Goal: Use online tool/utility: Utilize a website feature to perform a specific function

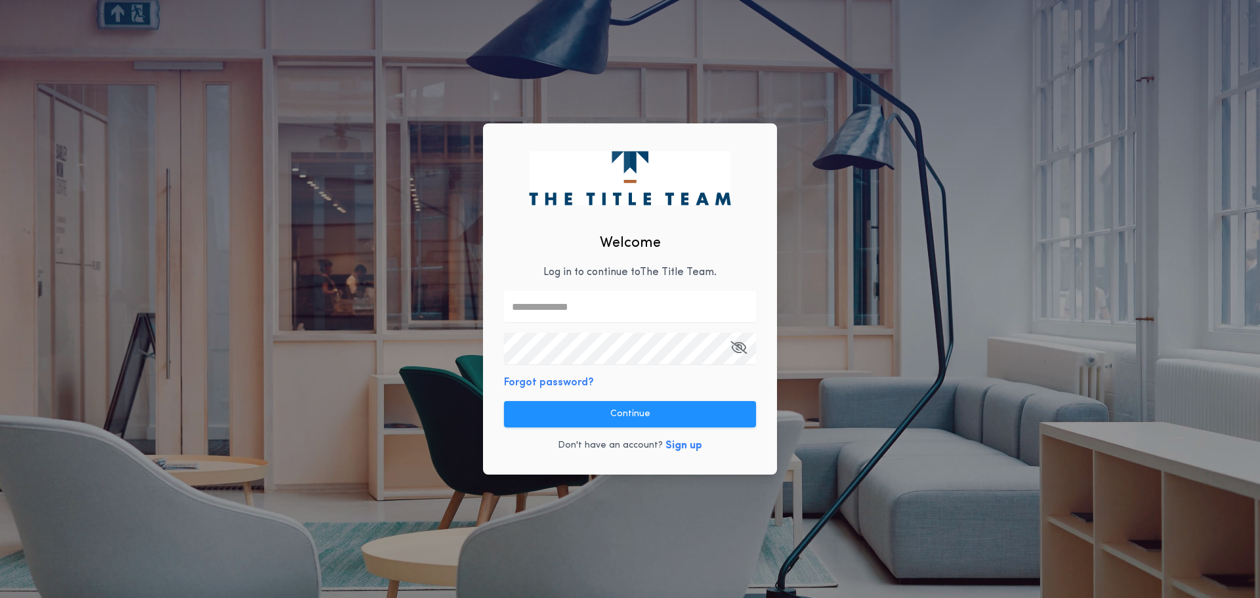
click at [581, 270] on p "Log in to continue to The Title Team ." at bounding box center [629, 272] width 173 height 16
click at [580, 310] on input "text" at bounding box center [630, 306] width 252 height 31
click at [650, 302] on input "**********" at bounding box center [630, 306] width 252 height 31
drag, startPoint x: 652, startPoint y: 308, endPoint x: 451, endPoint y: 308, distance: 200.1
click at [451, 308] on div "**********" at bounding box center [630, 299] width 1260 height 598
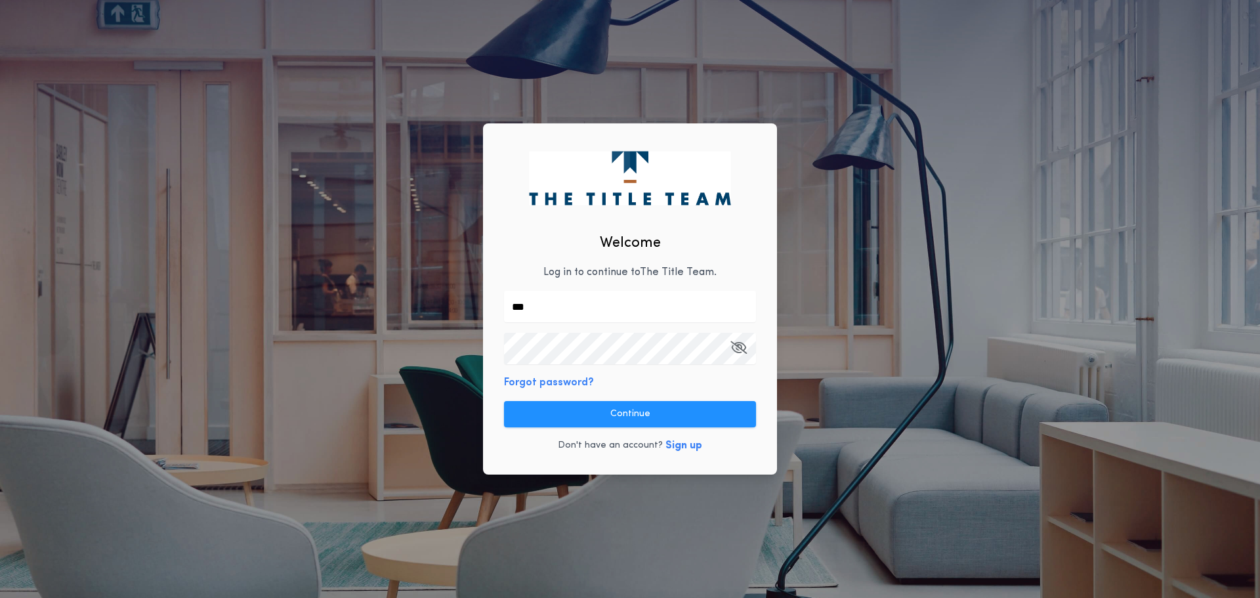
type input "**********"
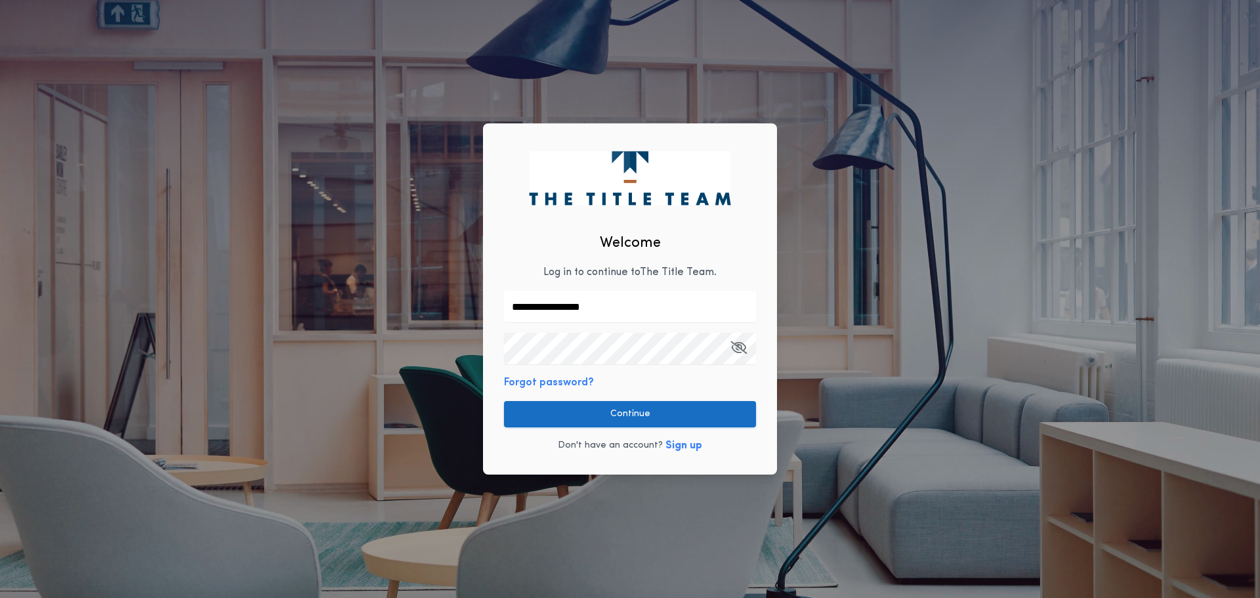
click at [617, 408] on button "Continue" at bounding box center [630, 414] width 252 height 26
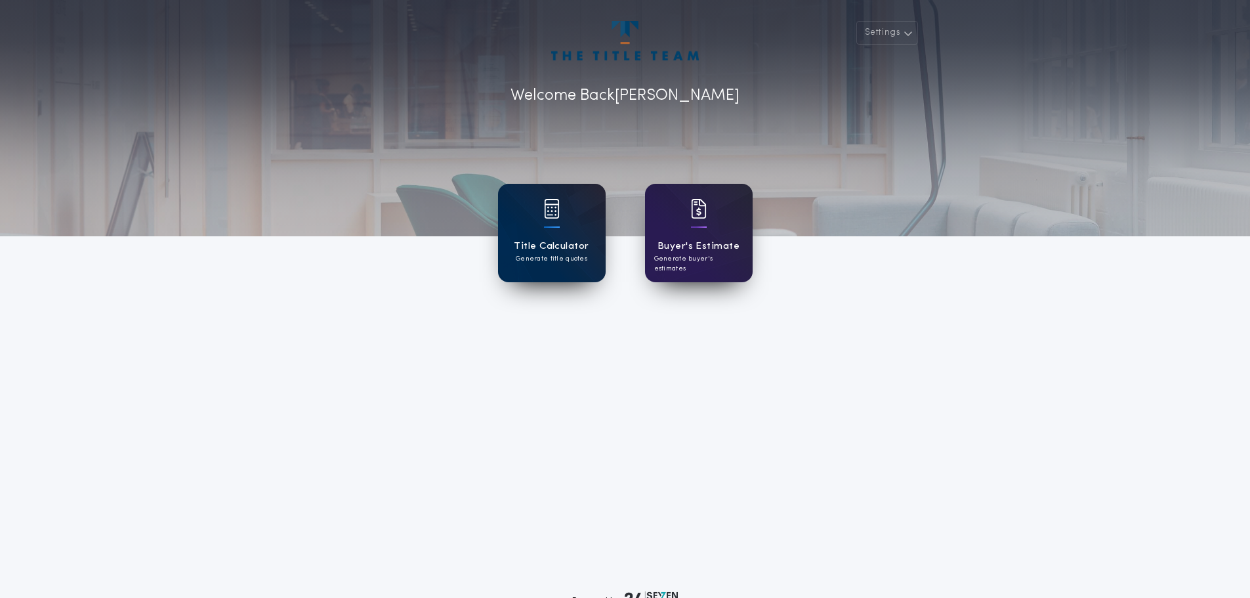
click at [559, 236] on div "Title Calculator Generate title quotes" at bounding box center [552, 233] width 108 height 98
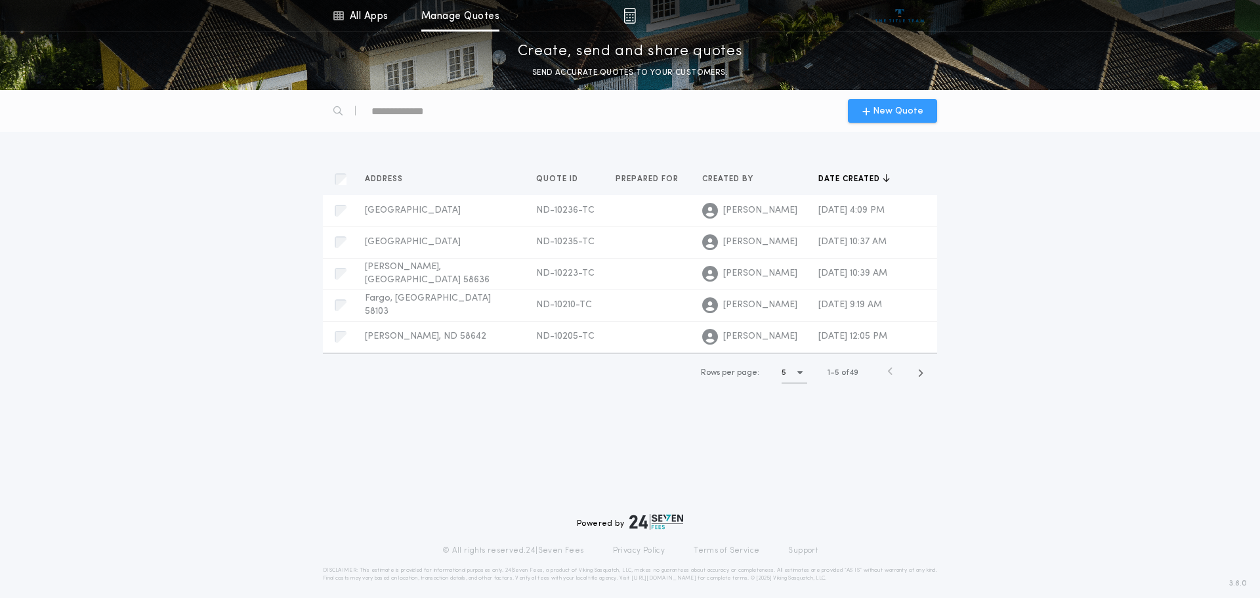
click at [892, 112] on span "New Quote" at bounding box center [898, 111] width 51 height 14
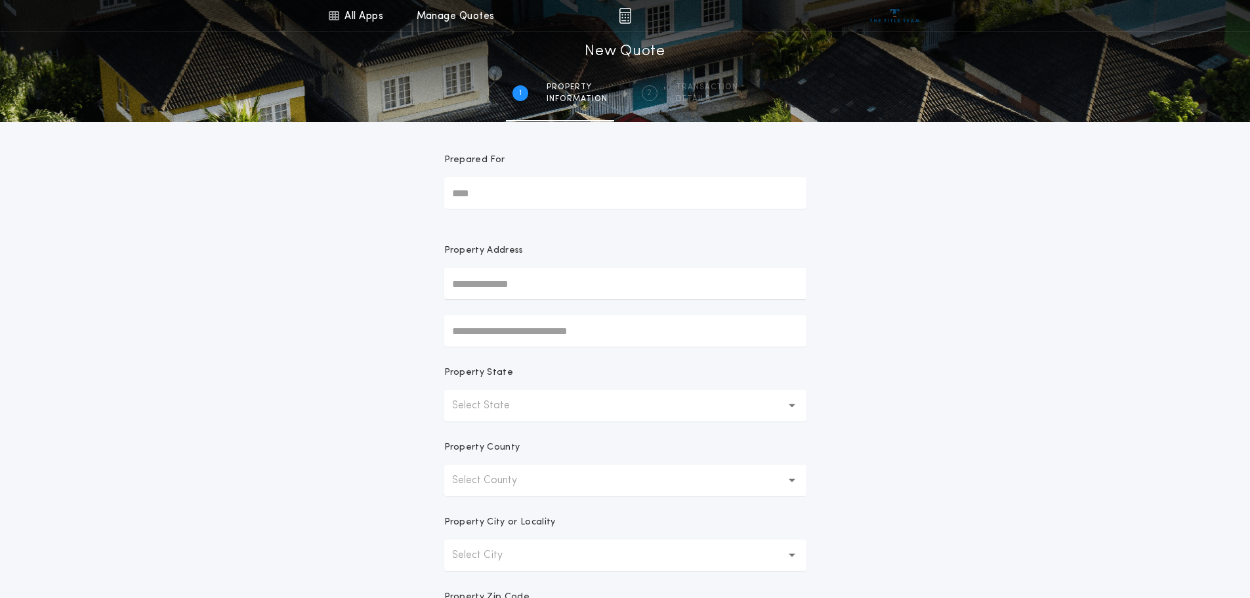
click at [473, 404] on p "Select State" at bounding box center [491, 406] width 79 height 16
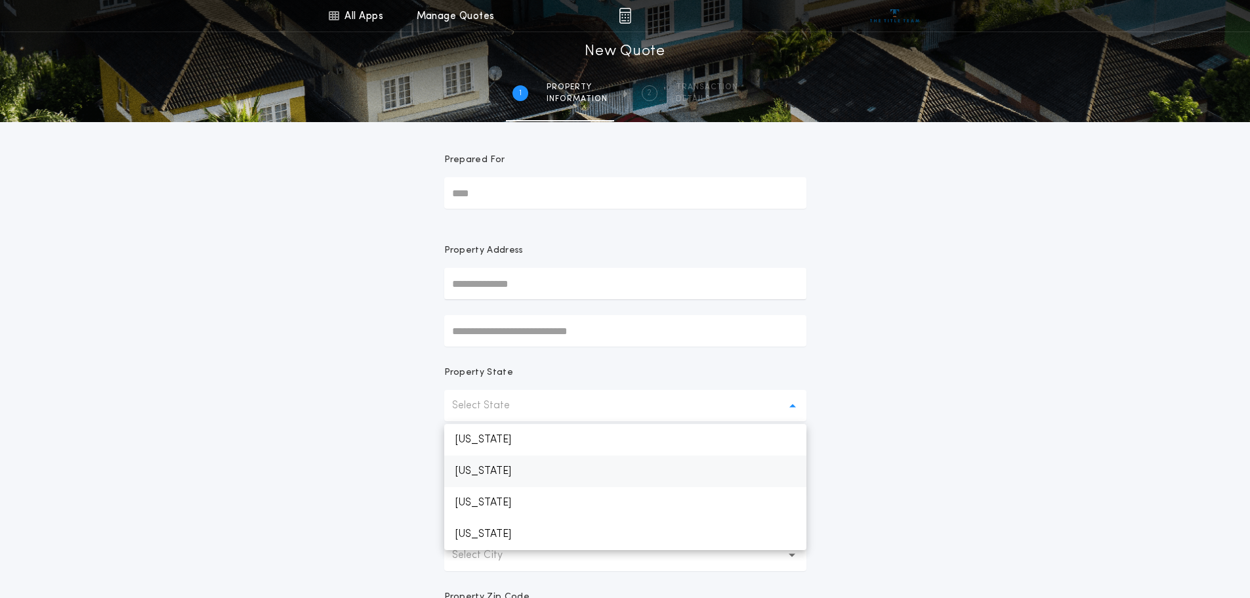
click at [484, 498] on p "[US_STATE]" at bounding box center [625, 502] width 362 height 31
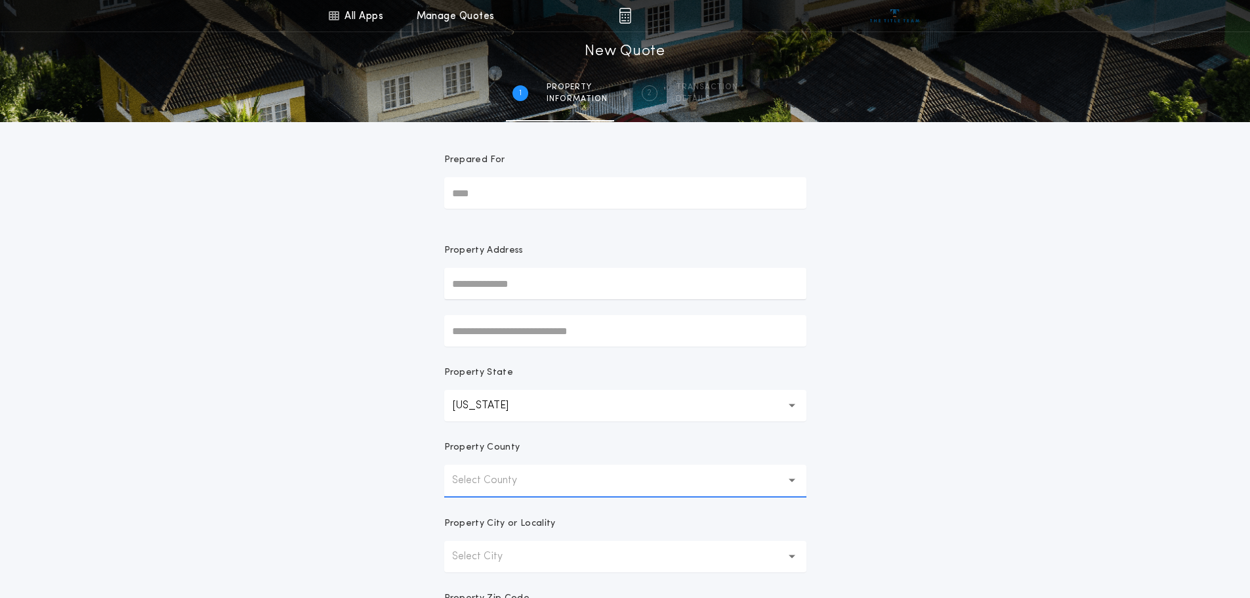
click at [516, 474] on p "Select County" at bounding box center [495, 480] width 86 height 16
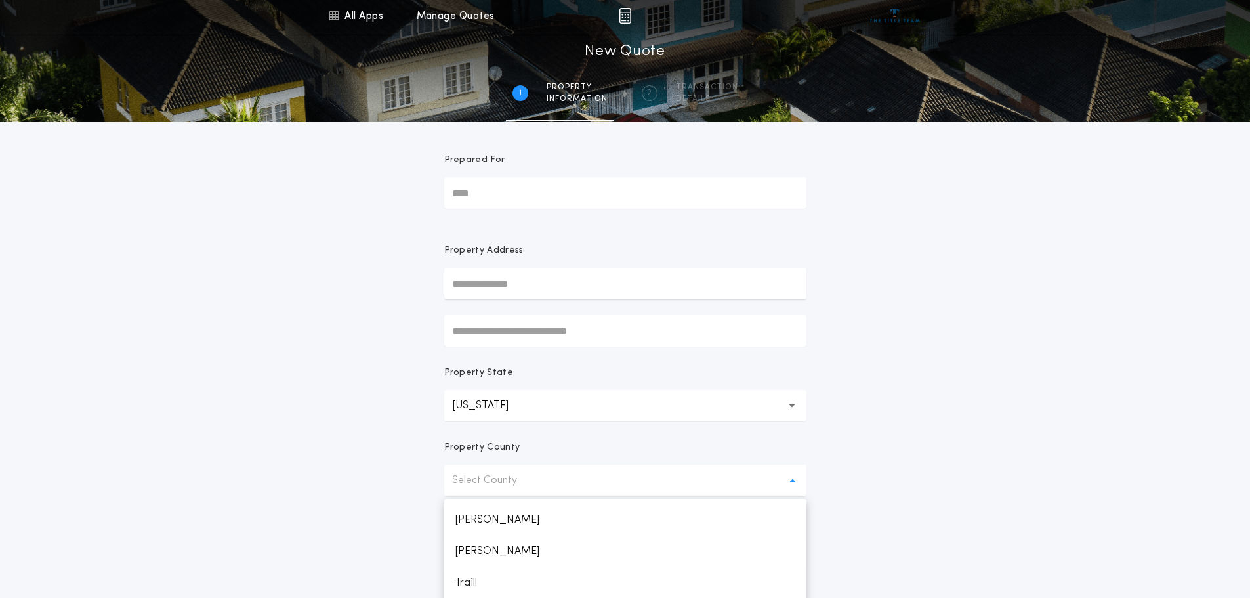
scroll to position [32, 0]
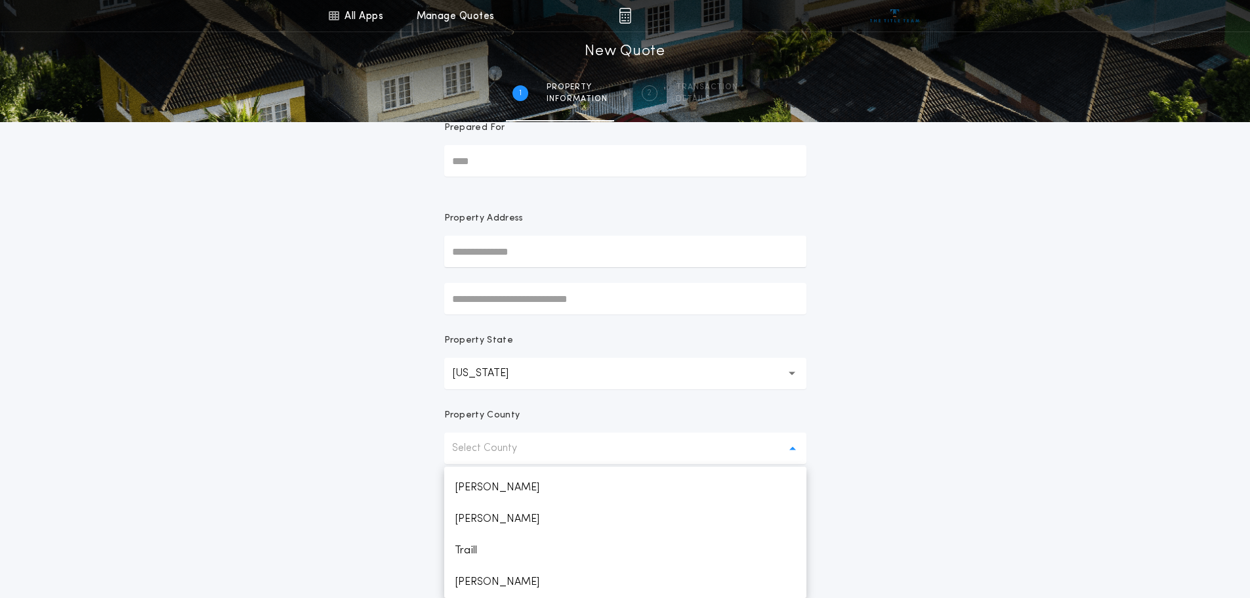
click at [533, 453] on p "Select County" at bounding box center [495, 448] width 86 height 16
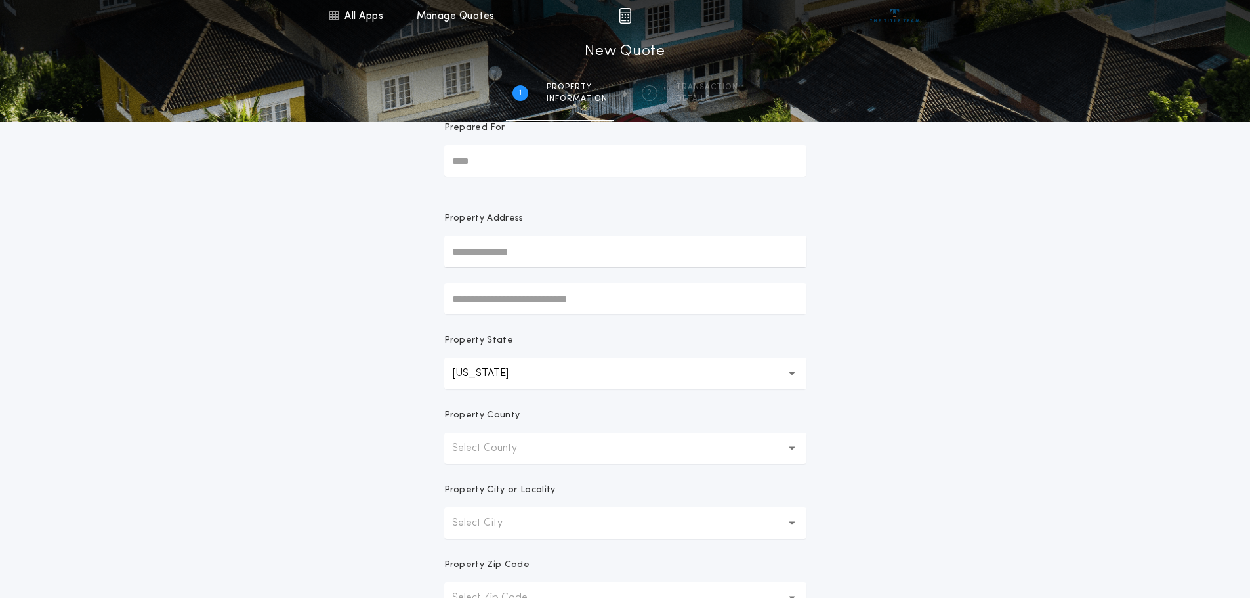
click at [533, 446] on p "Select County" at bounding box center [495, 448] width 86 height 16
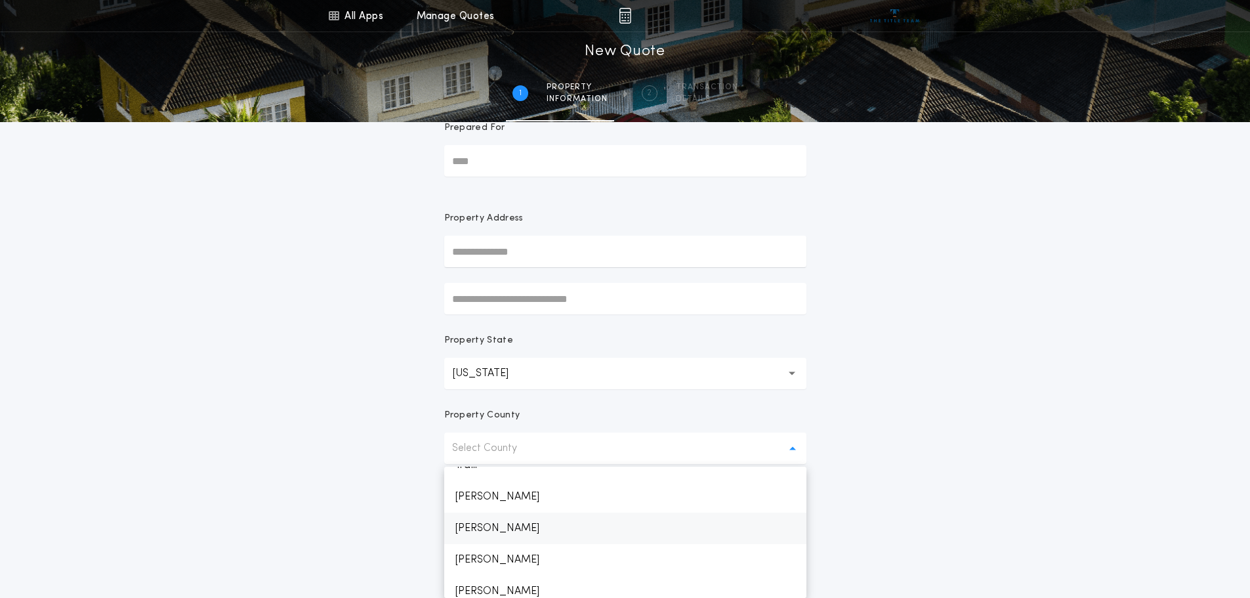
scroll to position [1538, 0]
click at [478, 581] on p "[PERSON_NAME]" at bounding box center [625, 581] width 362 height 31
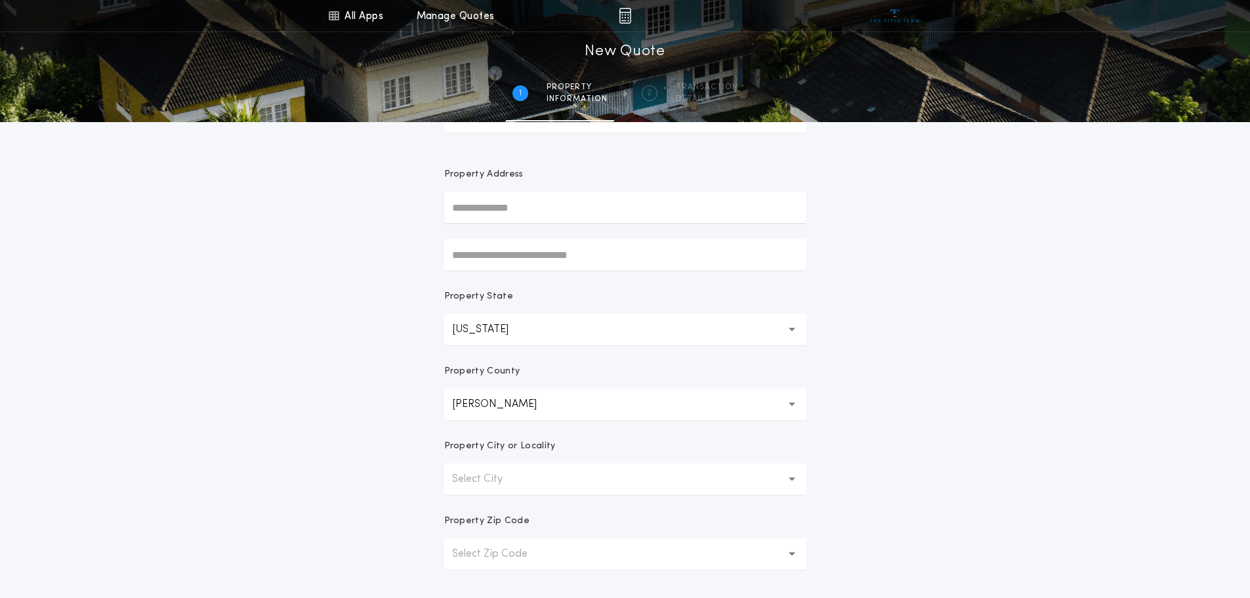
scroll to position [229, 0]
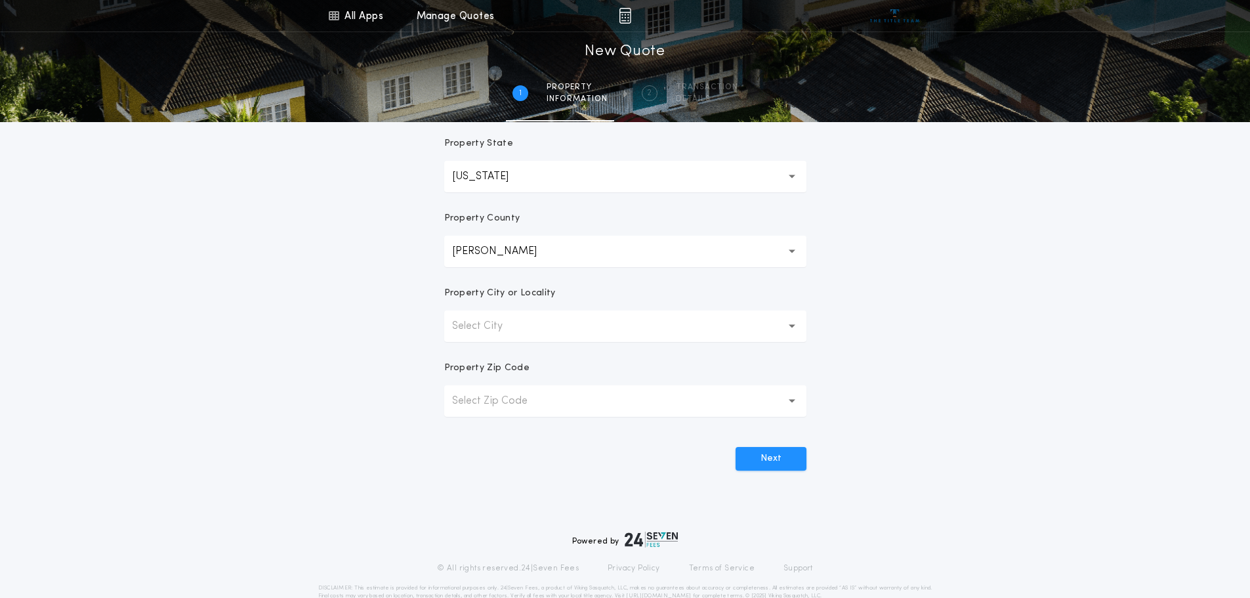
click at [531, 326] on button "Select City" at bounding box center [625, 325] width 362 height 31
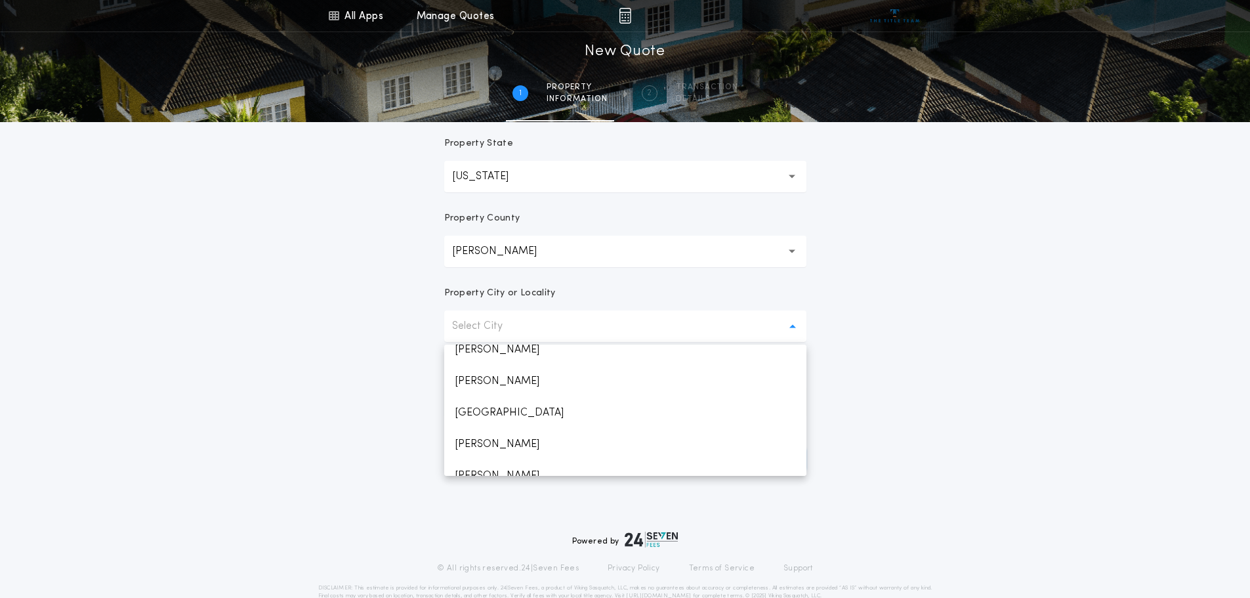
scroll to position [719, 0]
click at [487, 432] on p "Williston" at bounding box center [625, 428] width 362 height 31
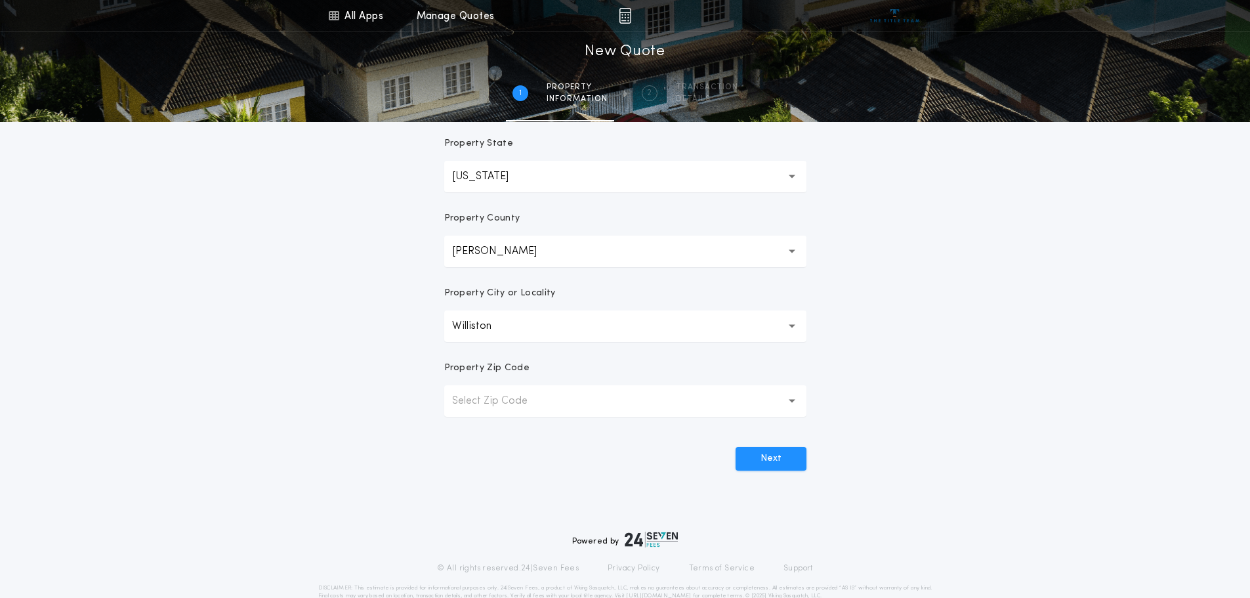
click at [552, 398] on button "Select Zip Code" at bounding box center [625, 400] width 362 height 31
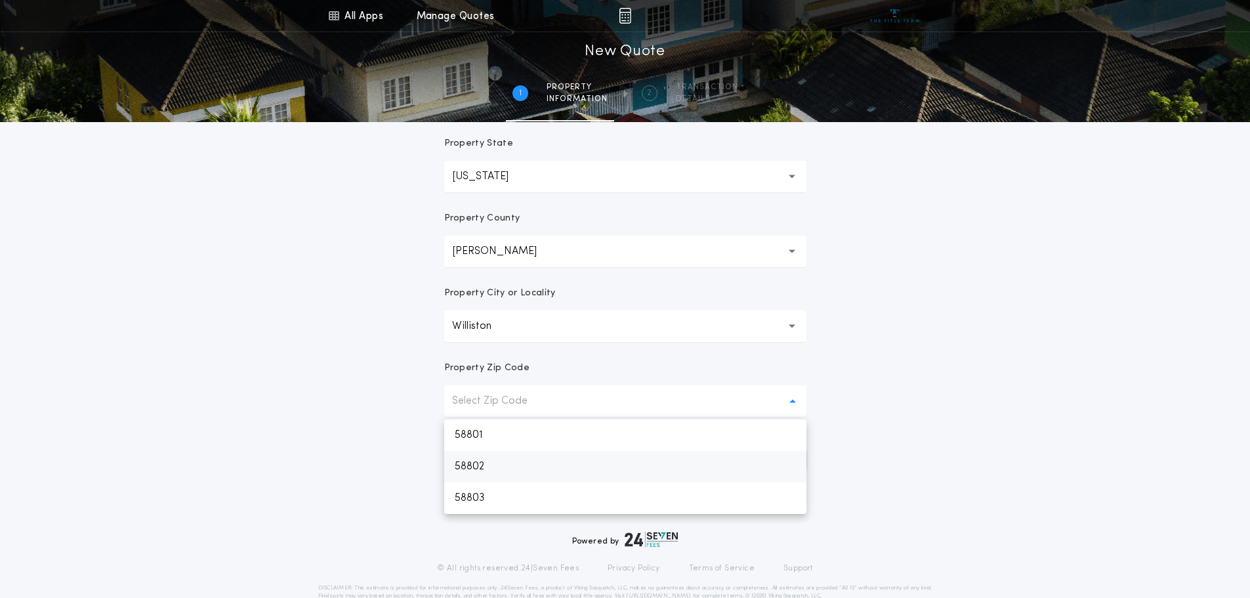
click at [478, 438] on p "58801" at bounding box center [625, 434] width 362 height 31
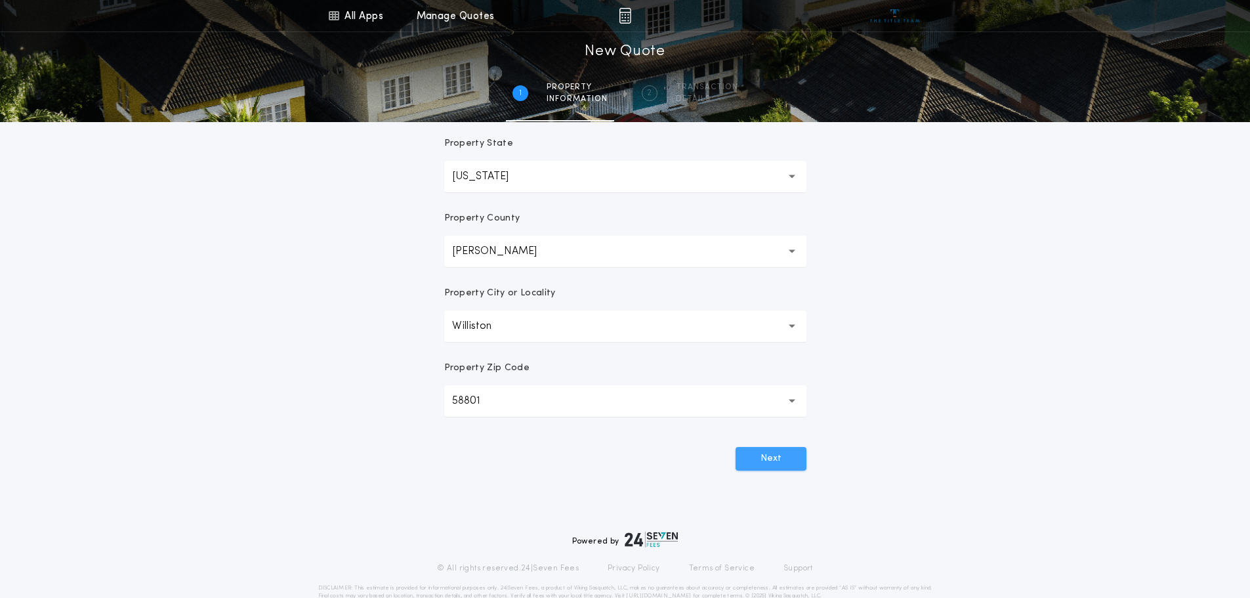
click at [762, 460] on button "Next" at bounding box center [771, 459] width 71 height 24
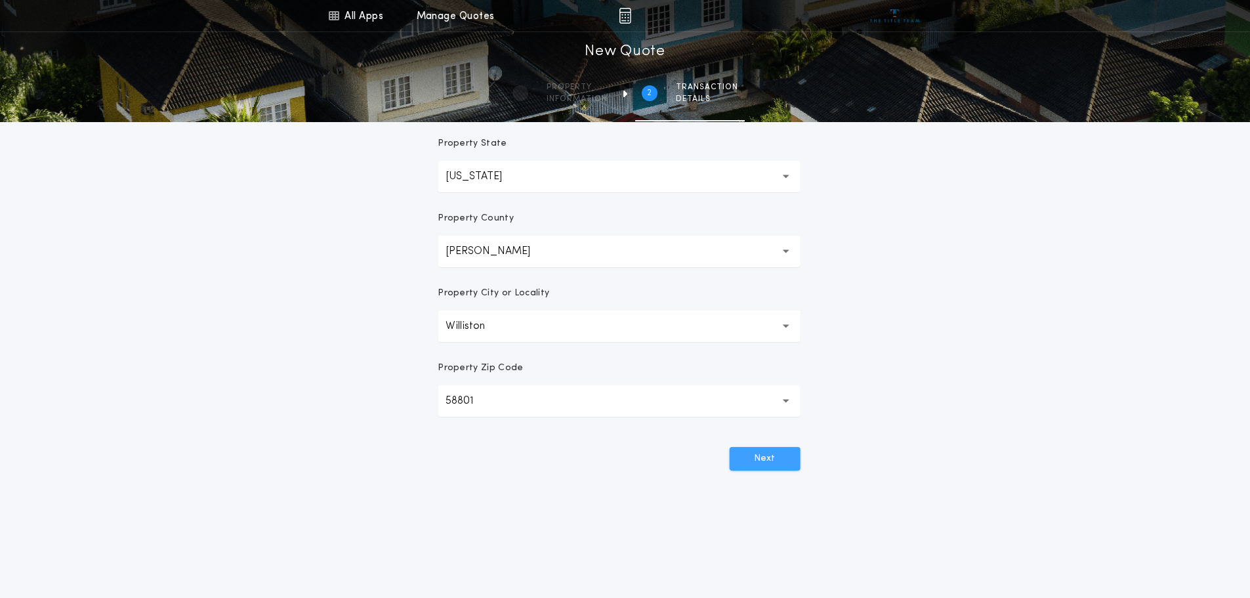
scroll to position [0, 0]
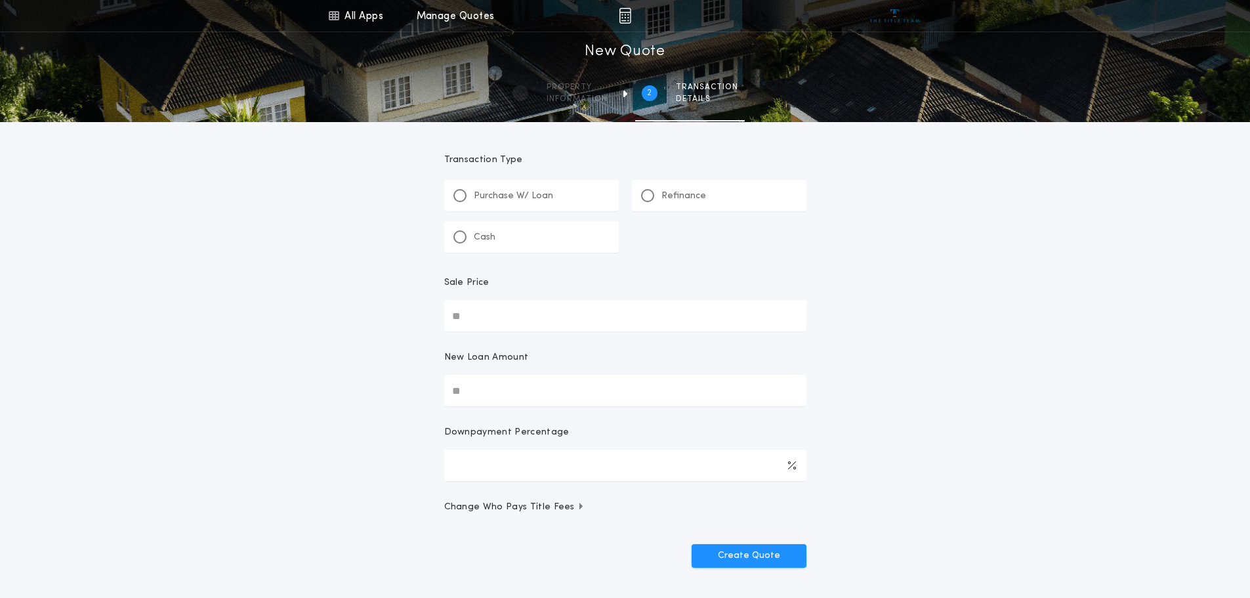
click at [703, 197] on p "Refinance" at bounding box center [683, 196] width 45 height 13
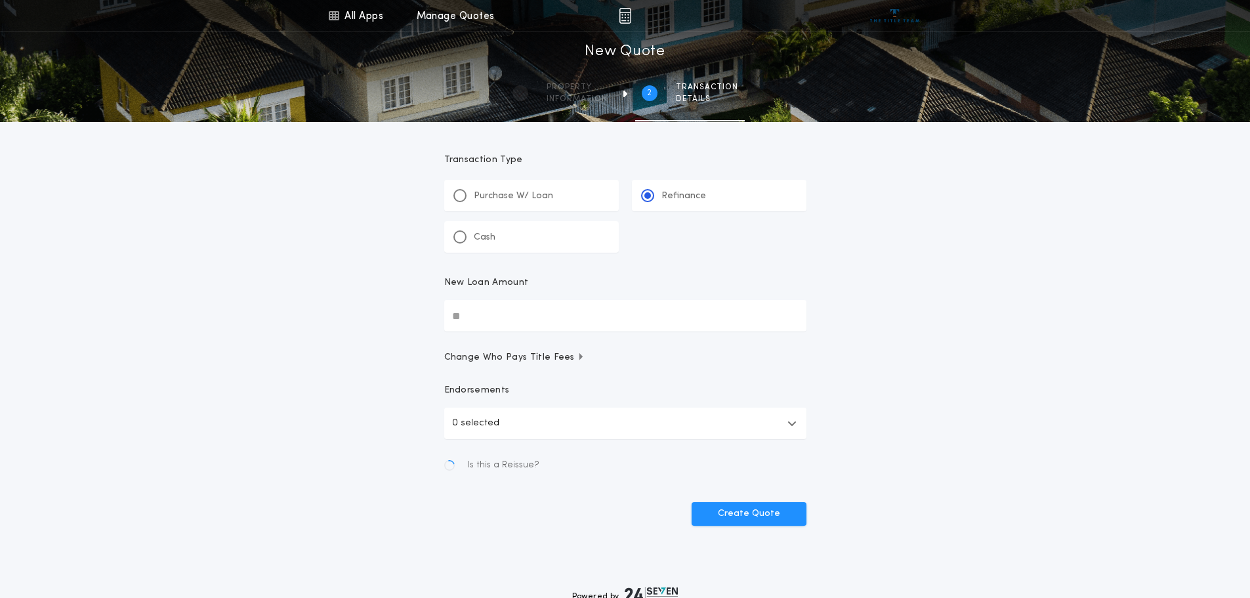
click at [541, 312] on input "New Loan Amount" at bounding box center [625, 315] width 362 height 31
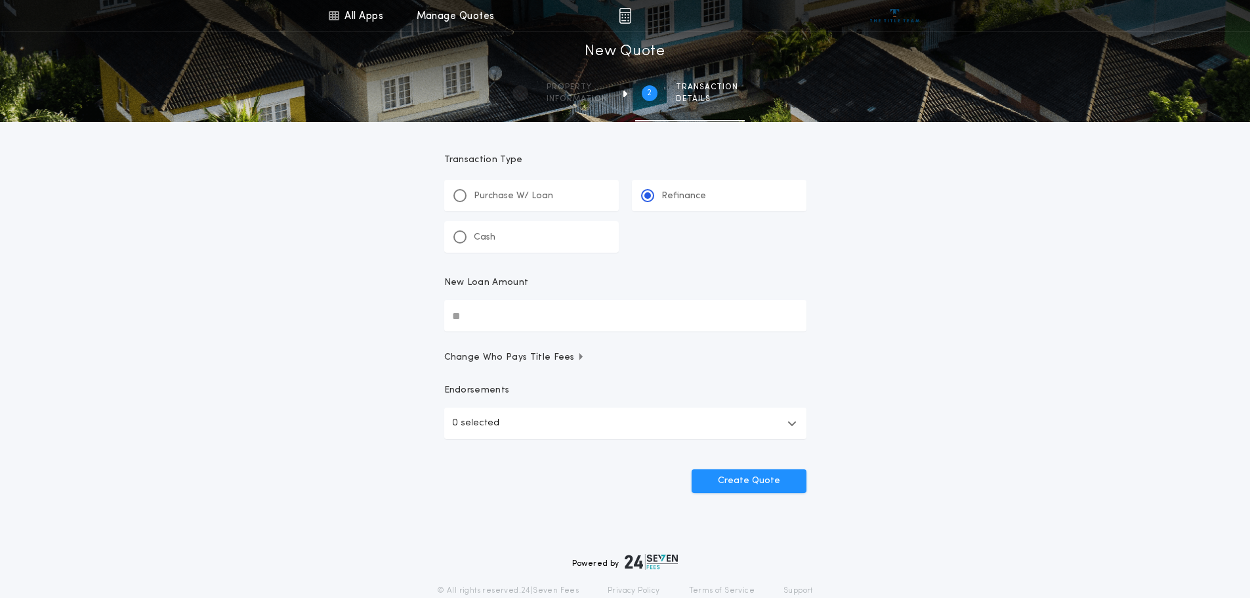
click at [535, 310] on input "New Loan Amount" at bounding box center [625, 315] width 362 height 31
type input "********"
click at [949, 384] on div "All Apps Title Calculator Buyer's Estimate Menu All Apps Manage Quotes 2 /2 New…" at bounding box center [625, 271] width 1250 height 543
click at [760, 482] on button "Create Quote" at bounding box center [749, 481] width 115 height 24
